Goal: Navigation & Orientation: Find specific page/section

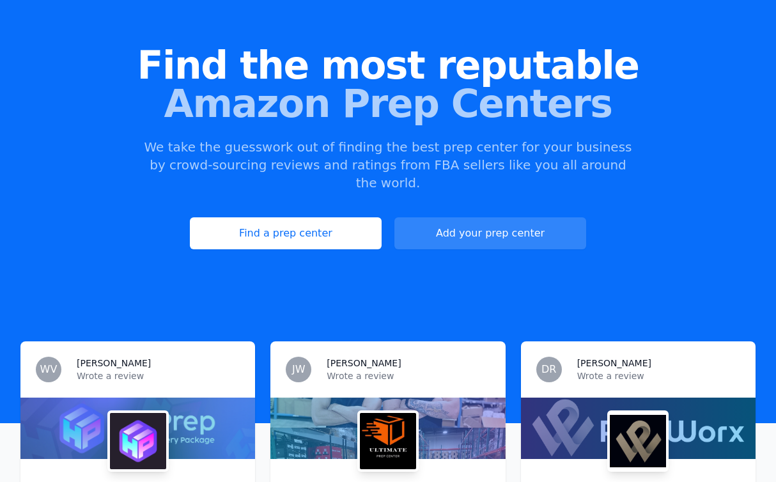
scroll to position [91, 0]
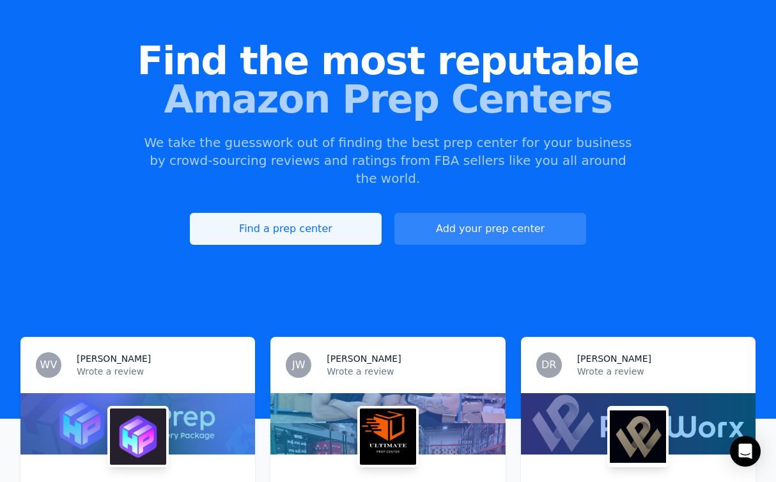
click at [273, 213] on link "Find a prep center" at bounding box center [286, 229] width 192 height 32
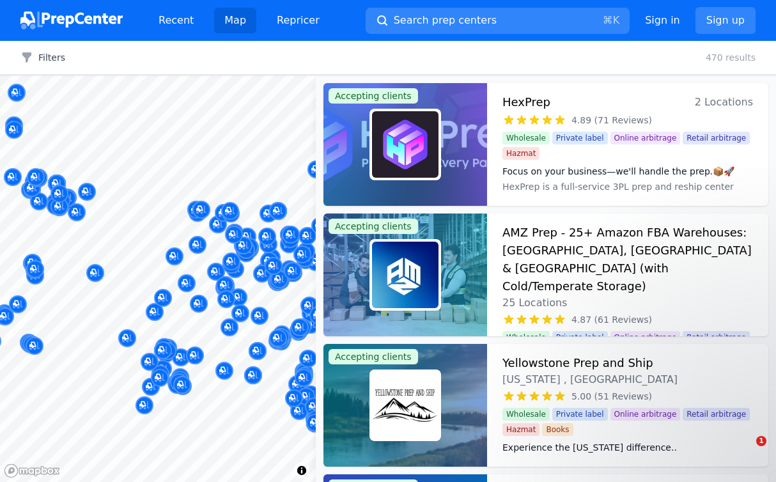
click at [339, 268] on div "Map © Mapbox © OpenStreetMap Improve this map Accepting clients HexPrep 2 Locat…" at bounding box center [388, 278] width 776 height 406
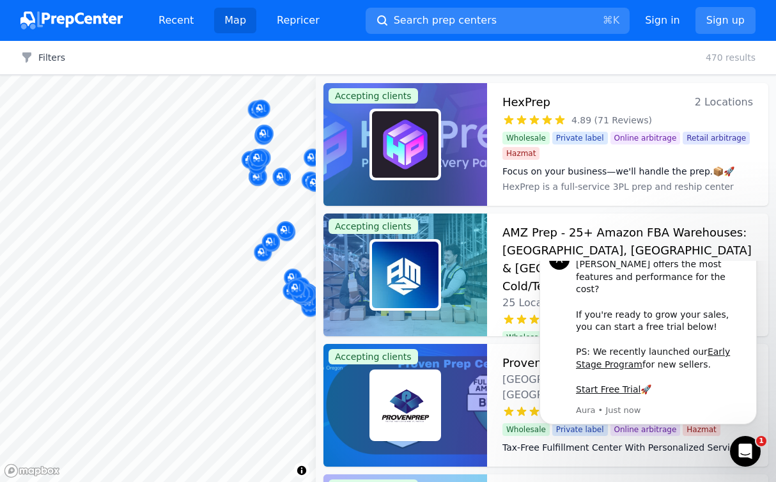
click at [273, 257] on body "Recent Map Repricer Search prep centers ⌘ K Open main menu Sign in Sign up Filt…" at bounding box center [388, 241] width 776 height 482
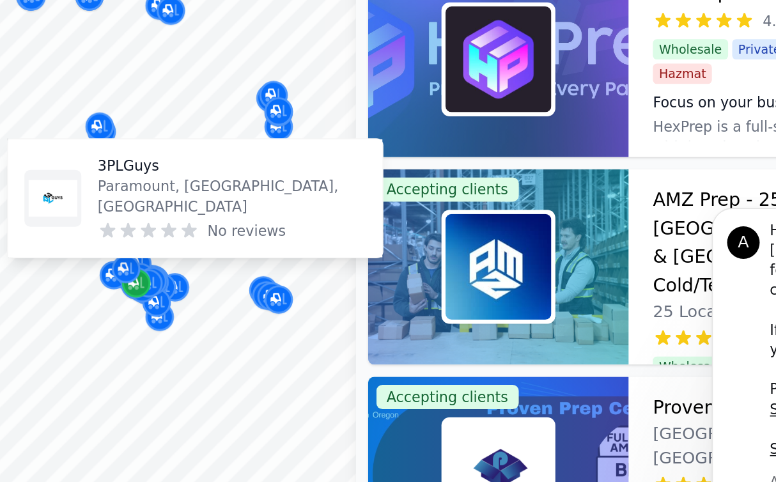
click at [176, 289] on icon "Map marker" at bounding box center [178, 285] width 10 height 13
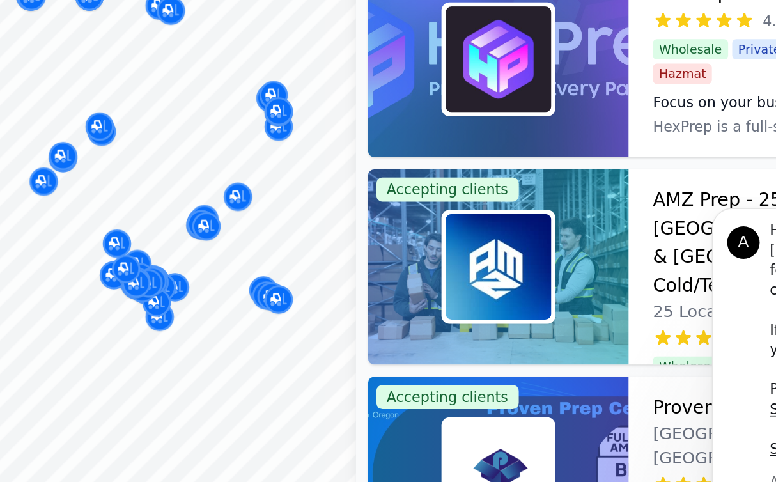
click at [174, 286] on div at bounding box center [261, 282] width 245 height 10
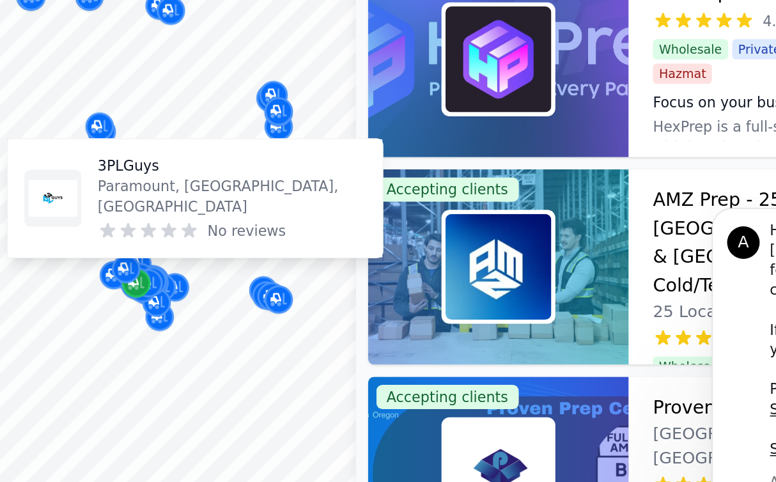
click at [178, 289] on icon "Map marker" at bounding box center [178, 285] width 10 height 8
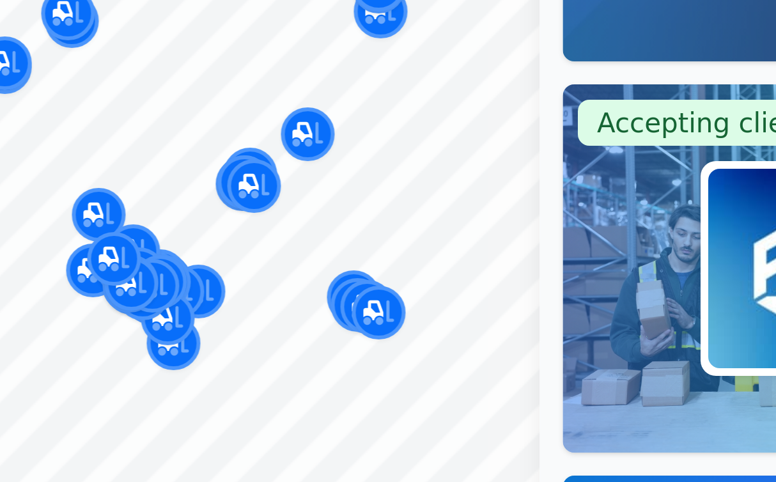
click at [181, 284] on div at bounding box center [261, 282] width 245 height 10
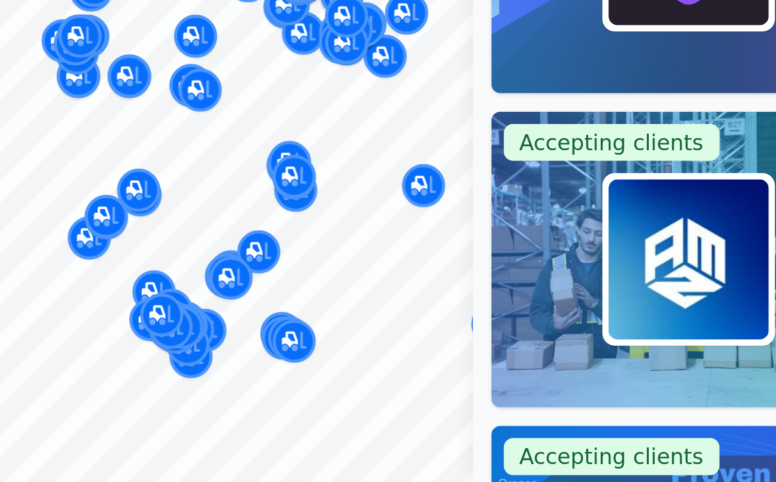
scroll to position [1, 0]
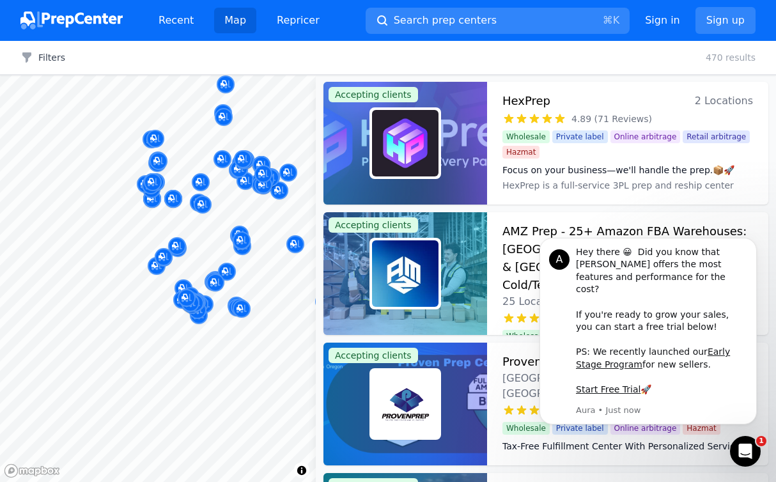
click at [195, 75] on div at bounding box center [158, 75] width 316 height 0
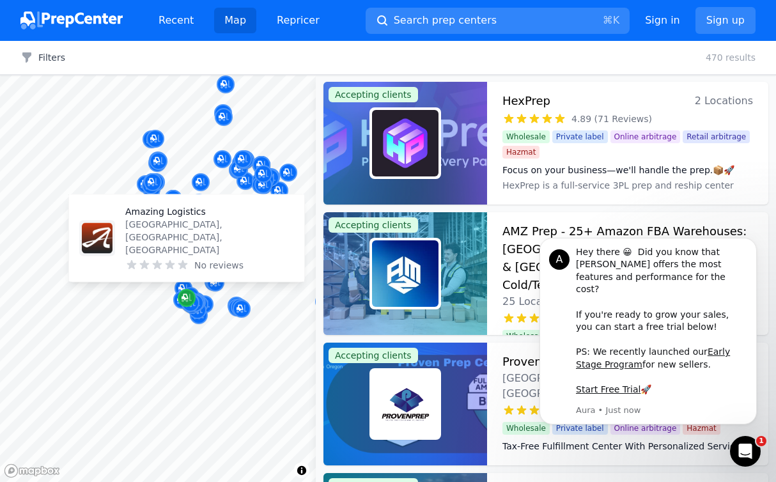
click at [190, 298] on icon "Map marker" at bounding box center [186, 298] width 10 height 8
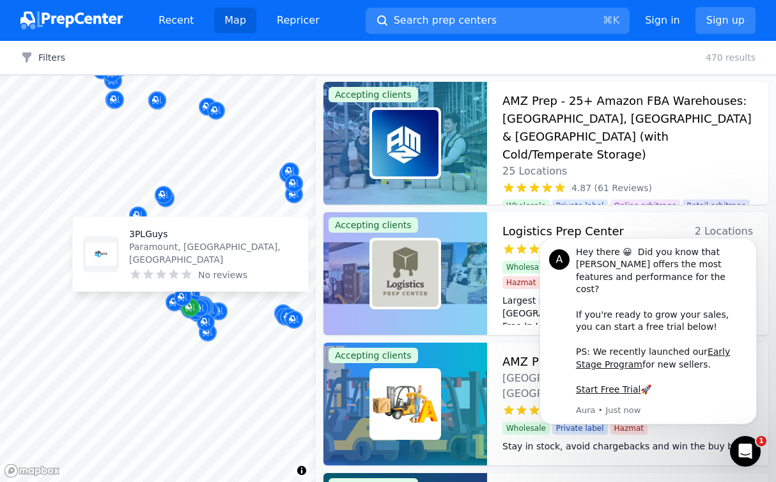
click at [187, 311] on icon "Map marker" at bounding box center [190, 307] width 10 height 13
click at [185, 313] on icon "Map marker" at bounding box center [190, 307] width 10 height 13
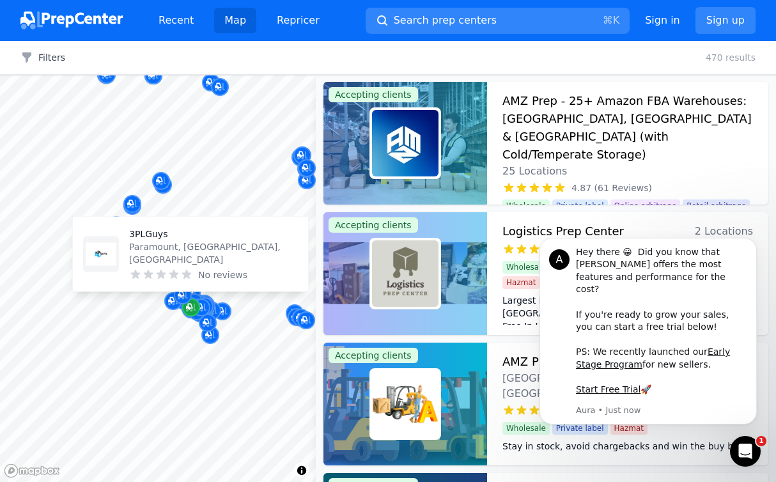
click at [186, 313] on icon "Map marker" at bounding box center [191, 307] width 10 height 13
click at [187, 309] on div "EZ RAC Prep Mesa, [GEOGRAPHIC_DATA], [GEOGRAPHIC_DATA] No reviews" at bounding box center [293, 262] width 245 height 100
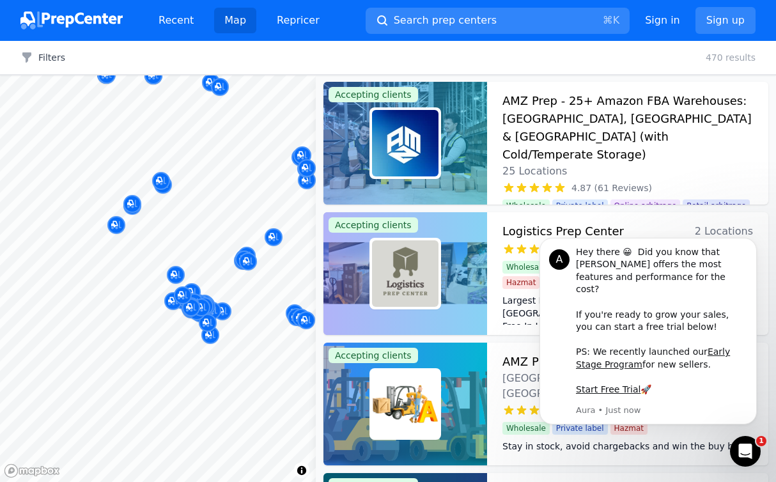
click at [187, 309] on div "EZ RAC Prep Mesa, [GEOGRAPHIC_DATA], [GEOGRAPHIC_DATA] No reviews" at bounding box center [293, 262] width 245 height 100
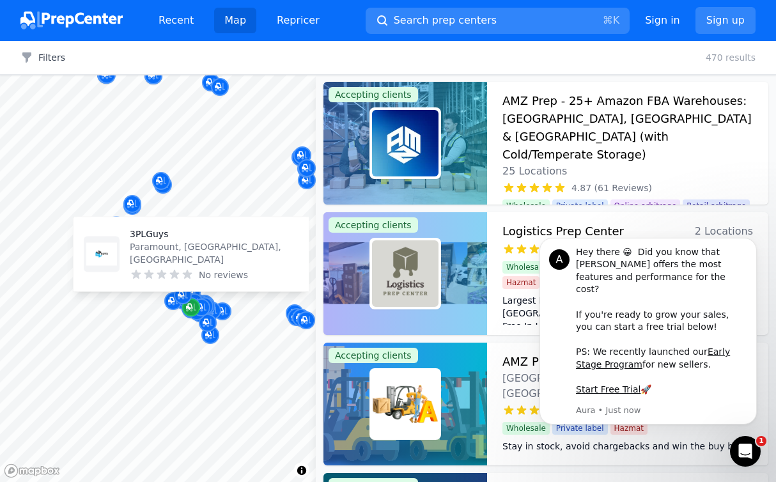
click at [192, 312] on icon "Map marker" at bounding box center [191, 307] width 10 height 13
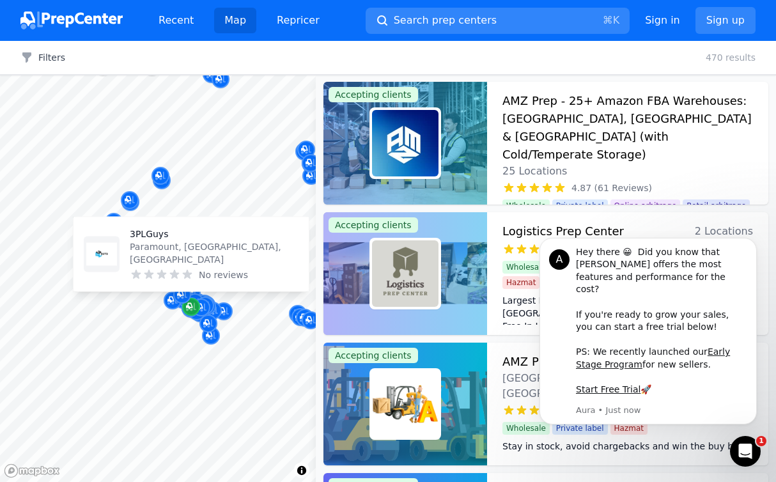
click at [192, 312] on icon "Map marker" at bounding box center [191, 306] width 10 height 13
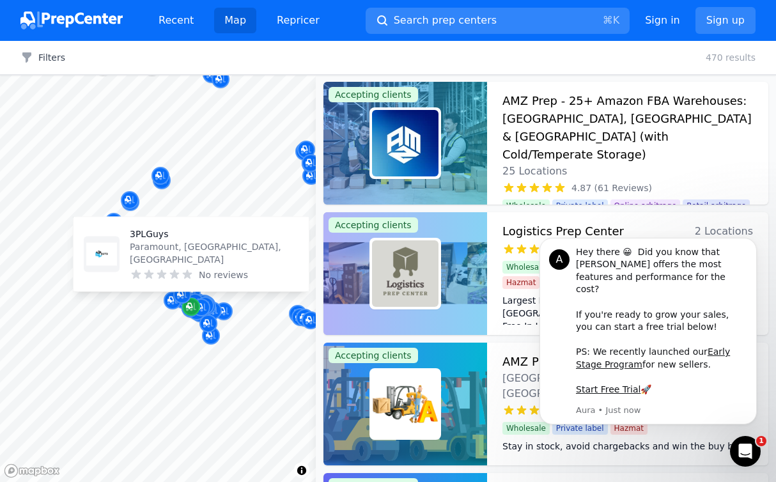
click at [192, 312] on icon "Map marker" at bounding box center [191, 306] width 10 height 13
